Goal: Find specific page/section: Find specific page/section

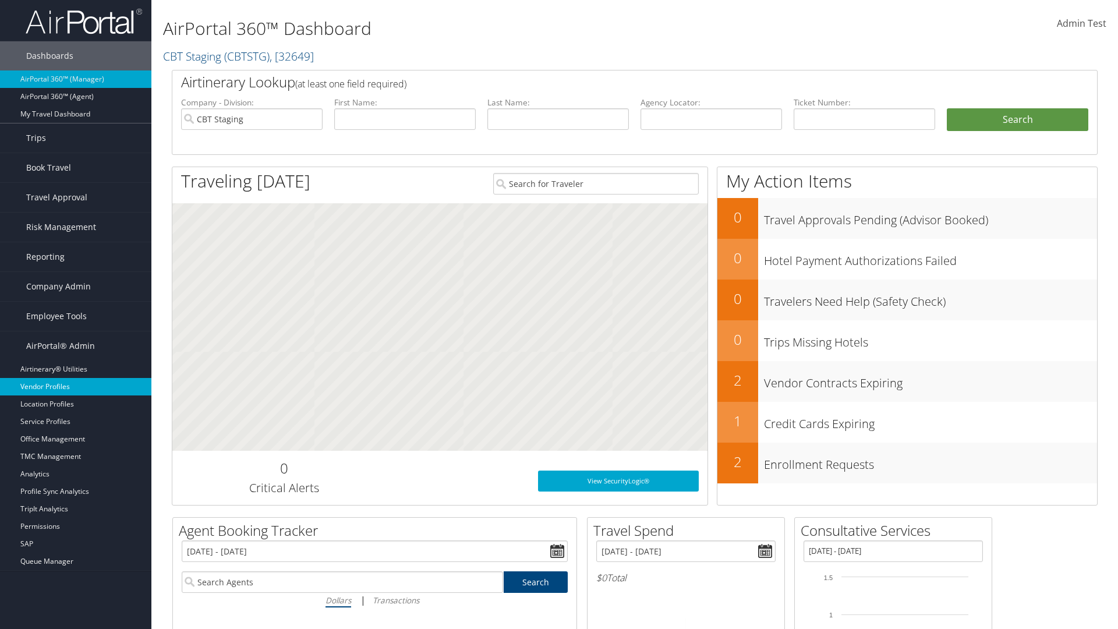
click at [76, 387] on link "Vendor Profiles" at bounding box center [75, 386] width 151 height 17
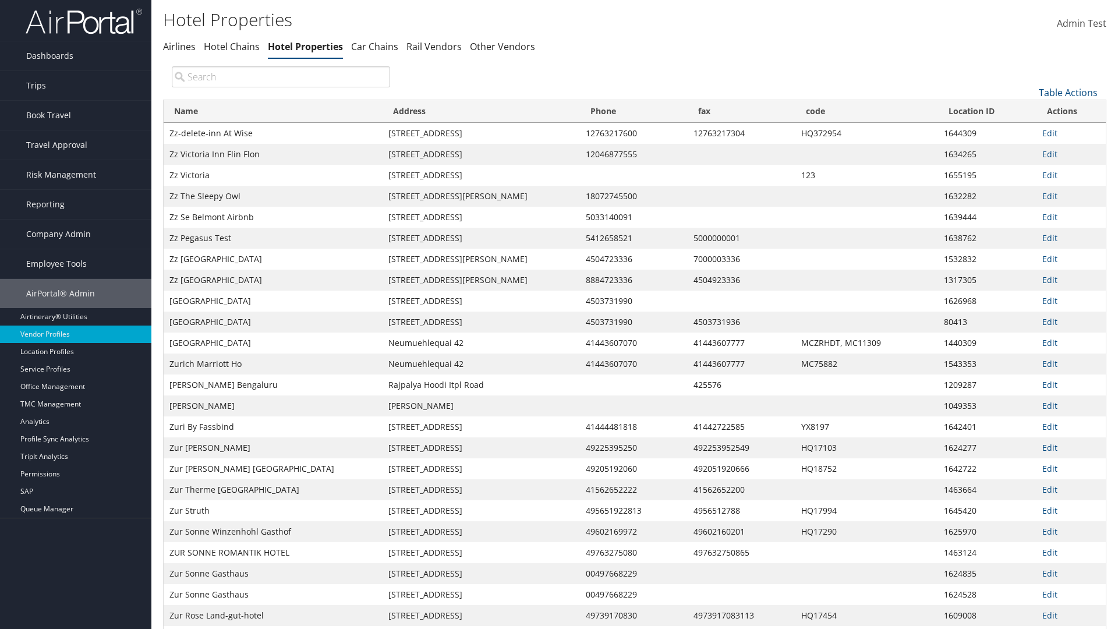
click at [273, 111] on th "Name" at bounding box center [273, 111] width 219 height 23
